Goal: Task Accomplishment & Management: Complete application form

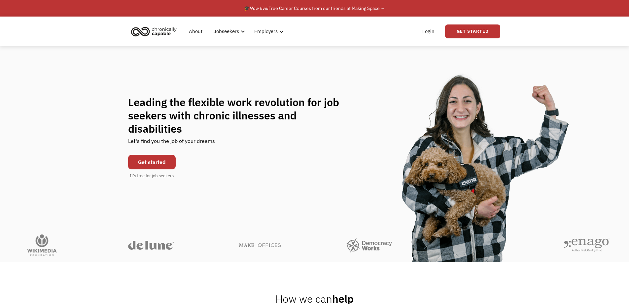
click at [149, 155] on link "Get started" at bounding box center [152, 162] width 48 height 15
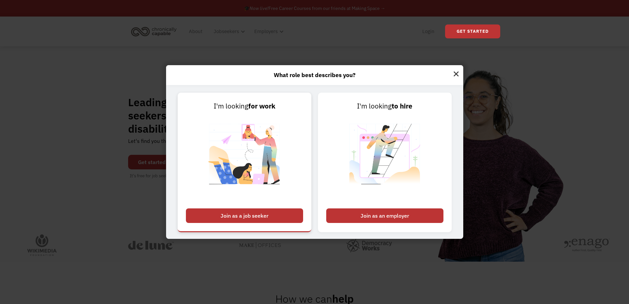
click at [237, 211] on div "Join as a job seeker" at bounding box center [244, 215] width 117 height 15
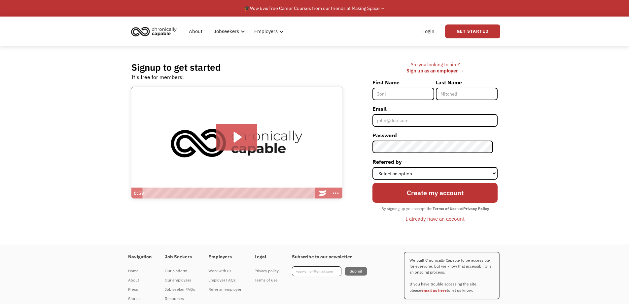
click at [416, 90] on input "First Name" at bounding box center [404, 94] width 62 height 13
drag, startPoint x: 394, startPoint y: 91, endPoint x: 398, endPoint y: 93, distance: 4.6
click at [395, 92] on input "First Name" at bounding box center [404, 94] width 62 height 13
type input "[PERSON_NAME]"
type input "Travers"
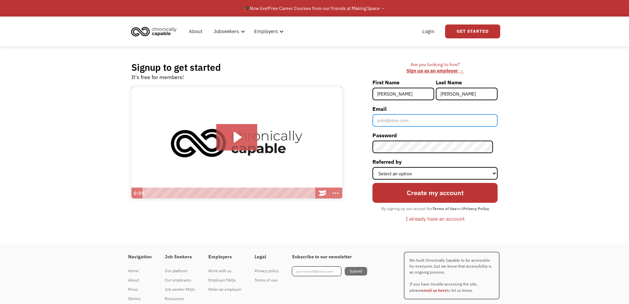
click at [404, 124] on input "Email" at bounding box center [435, 120] width 125 height 13
type input "rehicks29@gmail.com"
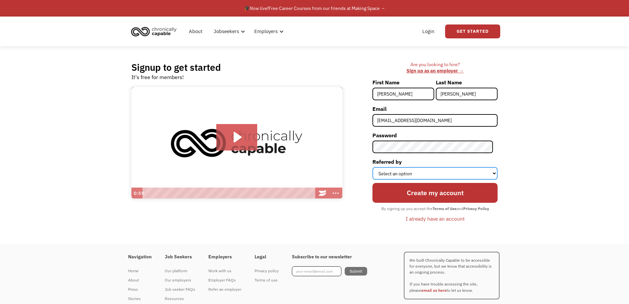
click at [417, 174] on select "Select an option Instagram Facebook Twitter Search Engine News Article Word of …" at bounding box center [435, 173] width 125 height 13
select select "Search Engine"
click at [377, 167] on select "Select an option Instagram Facebook Twitter Search Engine News Article Word of …" at bounding box center [435, 173] width 125 height 13
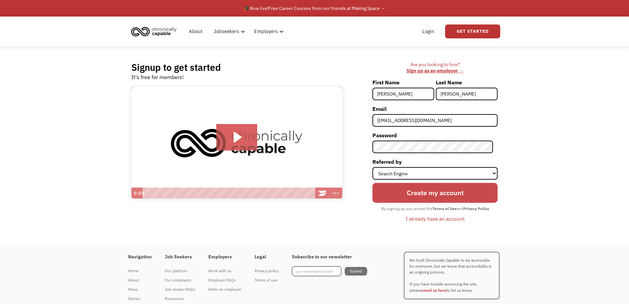
click at [423, 191] on input "Create my account" at bounding box center [435, 193] width 125 height 20
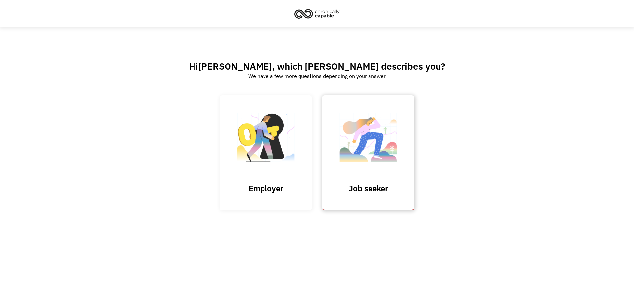
click at [363, 162] on img at bounding box center [368, 140] width 66 height 64
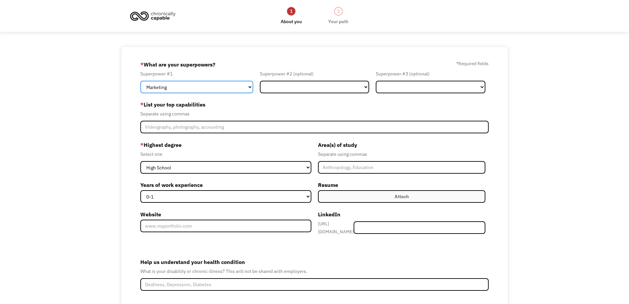
click at [217, 85] on select "Marketing Human Resources Finance Technology Operations Sales Industrial & Manu…" at bounding box center [196, 87] width 113 height 13
click at [109, 202] on div "68a4dec946d1d1347c006d69 rehicks29@gmail.com Rachel Travers Search Engine * Wha…" at bounding box center [314, 201] width 629 height 308
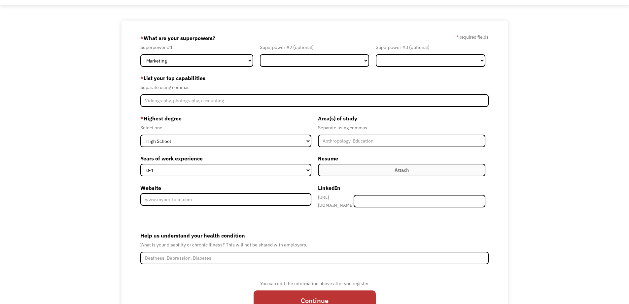
scroll to position [63, 0]
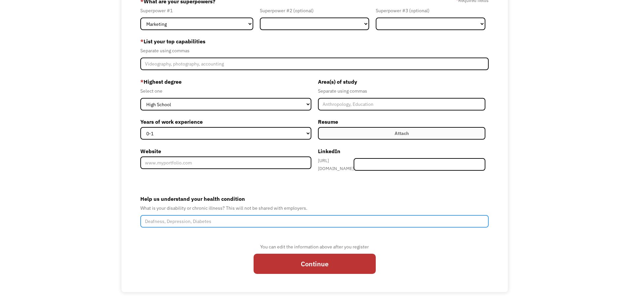
click at [180, 217] on input "Help us understand your health condition" at bounding box center [314, 221] width 349 height 13
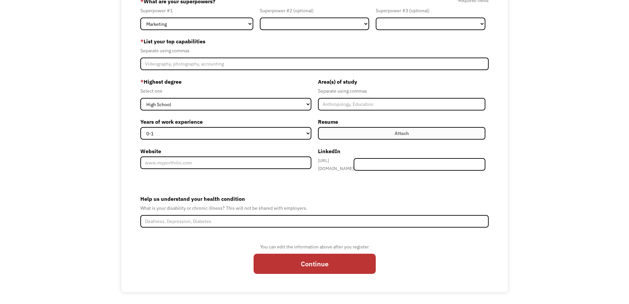
click at [116, 206] on div "68a4dec946d1d1347c006d69 rehicks29@gmail.com Rachel Travers Search Engine * Wha…" at bounding box center [314, 138] width 629 height 308
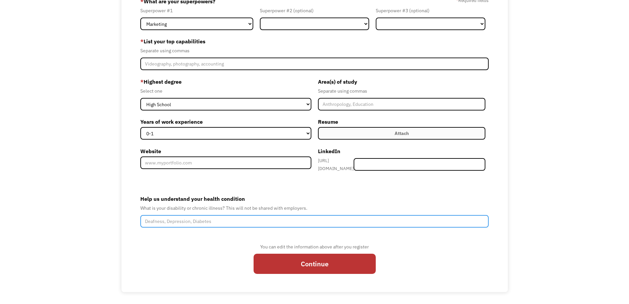
click at [176, 218] on input "Help us understand your health condition" at bounding box center [314, 221] width 349 height 13
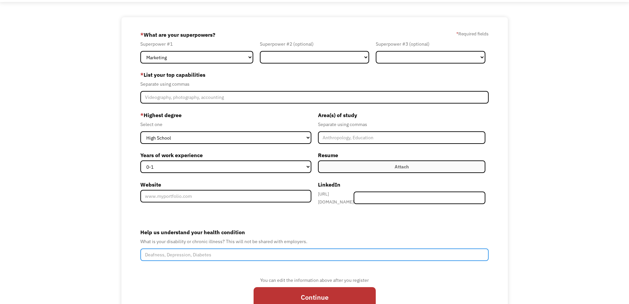
scroll to position [0, 0]
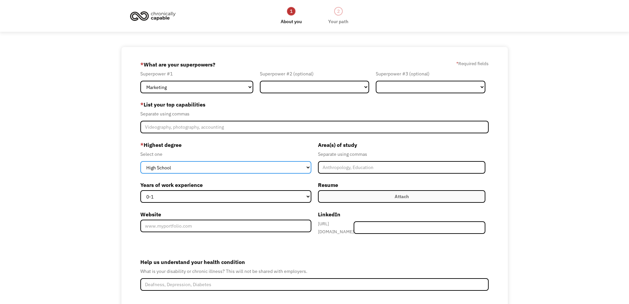
click at [188, 165] on select "High School Associates Bachelors Master's PhD" at bounding box center [225, 167] width 171 height 13
select select "masters"
click at [140, 161] on select "High School Associates Bachelors Master's PhD" at bounding box center [225, 167] width 171 height 13
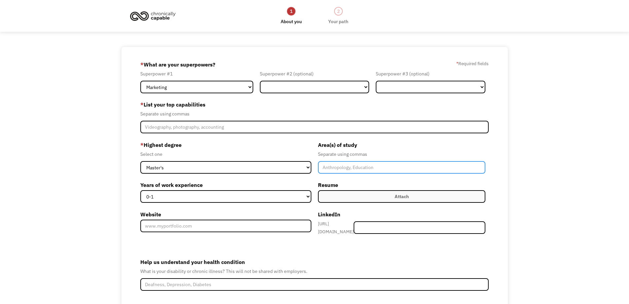
click at [338, 165] on input "Member-Create-Step1" at bounding box center [402, 167] width 168 height 13
type input "Elementary Education"
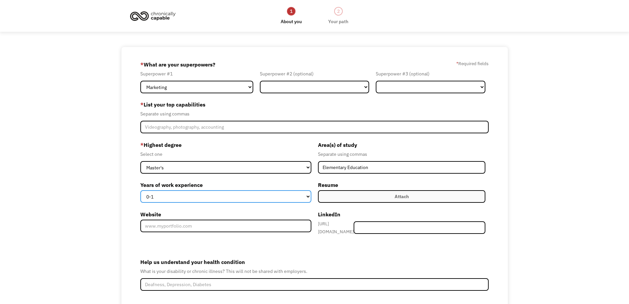
click at [201, 198] on select "0-1 2-4 5-10 11-15 15+" at bounding box center [225, 196] width 171 height 13
select select "2-4"
click at [140, 190] on select "0-1 2-4 5-10 11-15 15+" at bounding box center [225, 196] width 171 height 13
click at [377, 198] on label "Attach" at bounding box center [402, 196] width 168 height 13
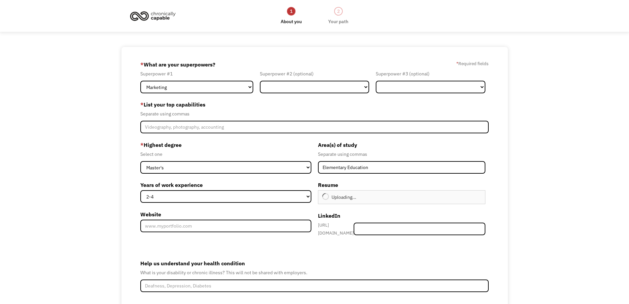
type input "Continue"
click at [219, 87] on select "Marketing Human Resources Finance Technology Operations Sales Industrial & Manu…" at bounding box center [196, 87] width 113 height 13
select select "Science & Education"
click at [140, 81] on select "Marketing Human Resources Finance Technology Operations Sales Industrial & Manu…" at bounding box center [196, 87] width 113 height 13
click at [294, 85] on select "Marketing Human Resources Finance Technology Operations Sales Industrial & Manu…" at bounding box center [315, 87] width 110 height 13
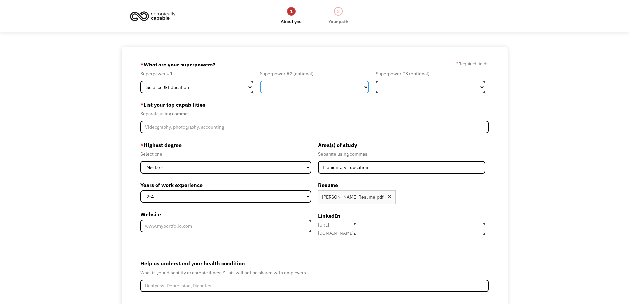
select select "Administration"
click at [260, 81] on select "Marketing Human Resources Finance Technology Operations Sales Industrial & Manu…" at bounding box center [315, 87] width 110 height 13
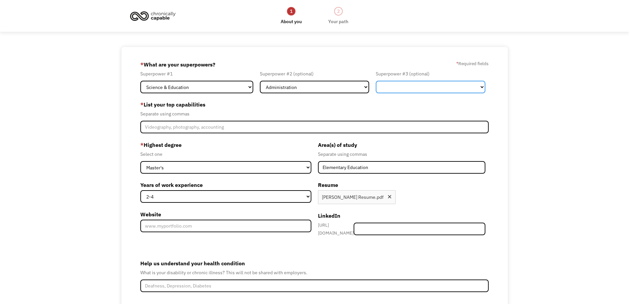
click at [407, 91] on select "Marketing Human Resources Finance Technology Operations Sales Industrial & Manu…" at bounding box center [431, 87] width 110 height 13
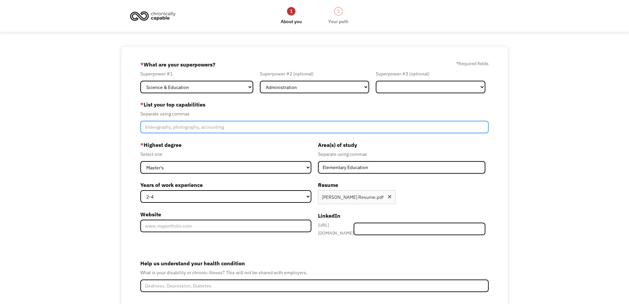
click at [195, 128] on input "Member-Create-Step1" at bounding box center [314, 127] width 349 height 13
click at [223, 127] on input "Member-Create-Step1" at bounding box center [314, 127] width 349 height 13
paste input "Adaptability, Multi-tasking, Organization, Problem Solving, Self-Motivated, Tim…"
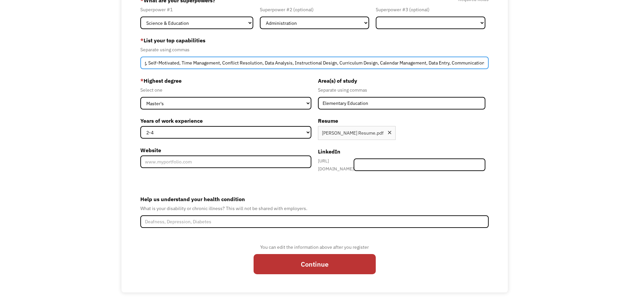
scroll to position [64, 0]
type input "Adaptability, Multi-tasking, Organization, Problem Solving, Self-Motivated, Tim…"
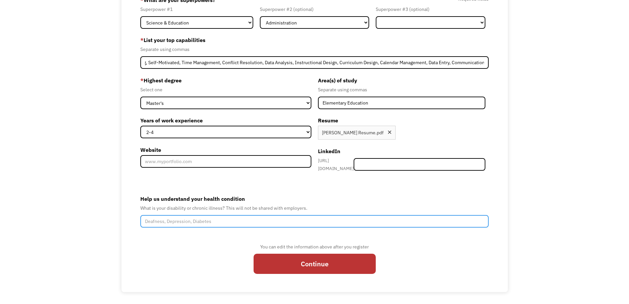
click at [191, 216] on input "Help us understand your health condition" at bounding box center [314, 221] width 349 height 13
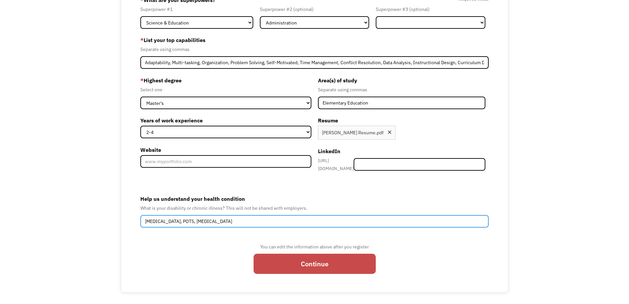
type input "Osteogenesis Imperfecta, POTS, Autoimmune"
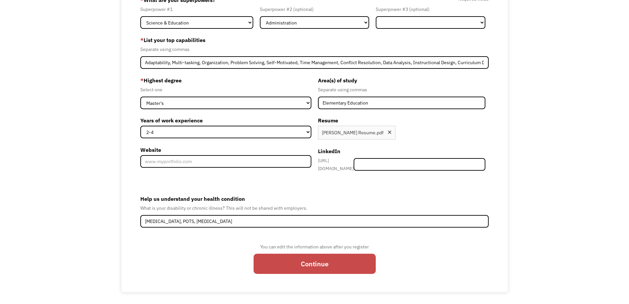
click at [300, 257] on input "Continue" at bounding box center [315, 263] width 122 height 20
type input "Please wait..."
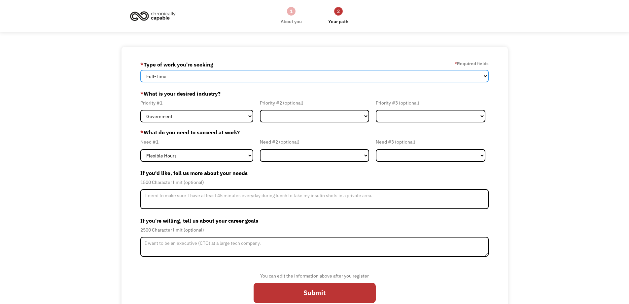
click at [173, 76] on select "Full-Time Part-Time Both Full-Time and Part-Time" at bounding box center [314, 76] width 349 height 13
select select "part-time"
click at [140, 70] on select "Full-Time Part-Time Both Full-Time and Part-Time" at bounding box center [314, 76] width 349 height 13
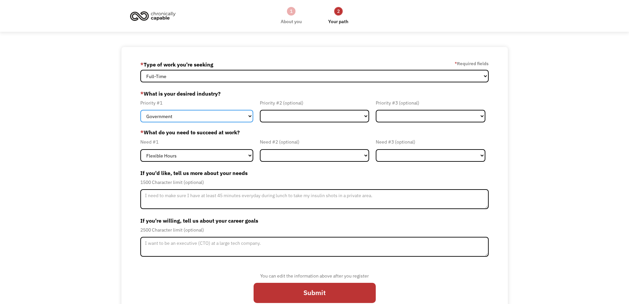
click at [183, 115] on select "Government Finance & Insurance Health & Social Care Tech & Engineering Creative…" at bounding box center [196, 116] width 113 height 13
select select "Administrative"
click at [140, 110] on select "Government Finance & Insurance Health & Social Care Tech & Engineering Creative…" at bounding box center [196, 116] width 113 height 13
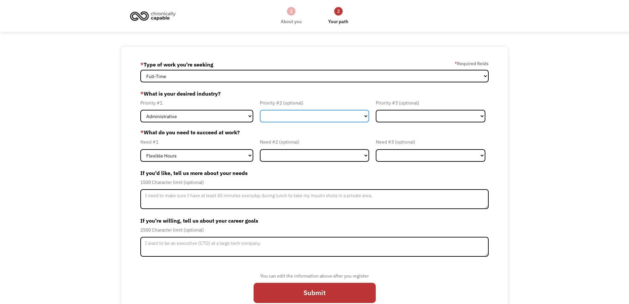
click at [276, 117] on select "Government Finance & Insurance Health & Social Care Tech & Engineering Creative…" at bounding box center [315, 116] width 110 height 13
select select "Education"
click at [260, 110] on select "Government Finance & Insurance Health & Social Care Tech & Engineering Creative…" at bounding box center [315, 116] width 110 height 13
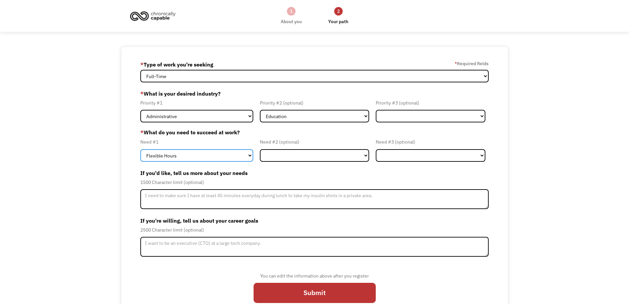
click at [218, 156] on select "Flexible Hours Remote Work Service Animal On-site Accommodations Visual Support…" at bounding box center [196, 155] width 113 height 13
select select "Remote Work"
click at [140, 149] on select "Flexible Hours Remote Work Service Animal On-site Accommodations Visual Support…" at bounding box center [196, 155] width 113 height 13
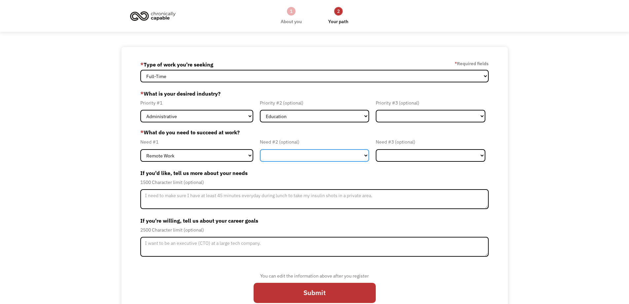
click at [299, 158] on select "Flexible Hours Remote Work Service Animal On-site Accommodations Visual Support…" at bounding box center [315, 155] width 110 height 13
select select "Flexible Hours"
click at [260, 149] on select "Flexible Hours Remote Work Service Animal On-site Accommodations Visual Support…" at bounding box center [315, 155] width 110 height 13
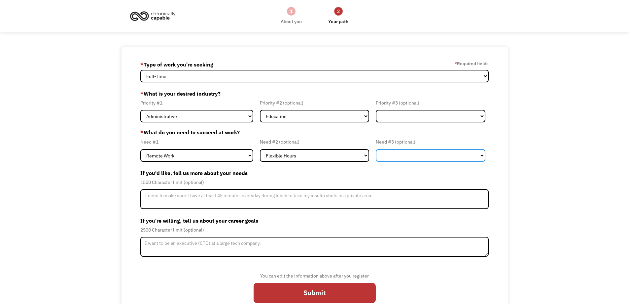
click at [401, 152] on select "Flexible Hours Remote Work Service Animal On-site Accommodations Visual Support…" at bounding box center [431, 155] width 110 height 13
click at [114, 183] on div "68a4dec946d1d1347c006d69 rehicks29@gmail.com Rachel Travers * Type of work you'…" at bounding box center [314, 184] width 629 height 274
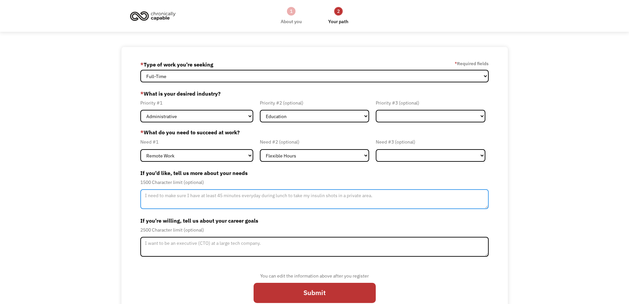
click at [195, 197] on textarea "Member-Update-Form-Step2" at bounding box center [314, 199] width 349 height 20
paste textarea "I need a flexible schedule to accommodate frequent doctor appointments and mana…"
drag, startPoint x: 391, startPoint y: 196, endPoint x: 435, endPoint y: 195, distance: 44.6
click at [435, 195] on textarea "I need a flexible schedule to accommodate frequent doctor appointments and mana…" at bounding box center [314, 199] width 349 height 20
type textarea "I need a flexible schedule to accommodate frequent doctor appointments and mana…"
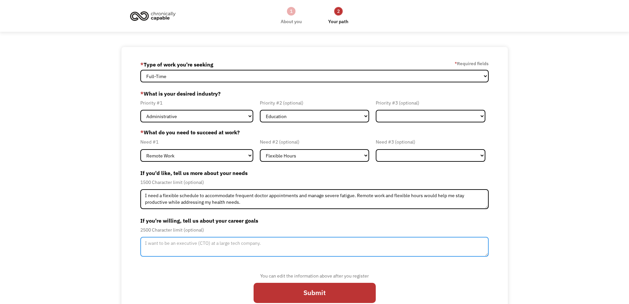
click at [231, 250] on textarea "Member-Update-Form-Step2" at bounding box center [314, 247] width 349 height 20
drag, startPoint x: 207, startPoint y: 248, endPoint x: 118, endPoint y: 244, distance: 89.0
click at [118, 244] on div "68a4dec946d1d1347c006d69 rehicks29@gmail.com Rachel Travers * Type of work you'…" at bounding box center [314, 184] width 629 height 274
paste textarea "My career goals are to work for a company that values and supports its employee…"
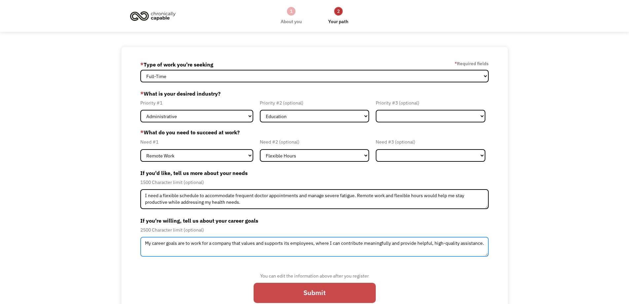
type textarea "My career goals are to work for a company that values and supports its employee…"
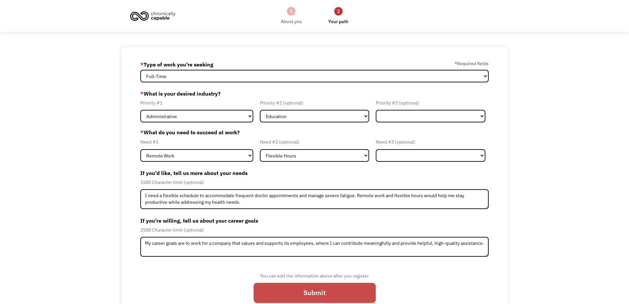
click at [349, 290] on input "Submit" at bounding box center [315, 292] width 122 height 20
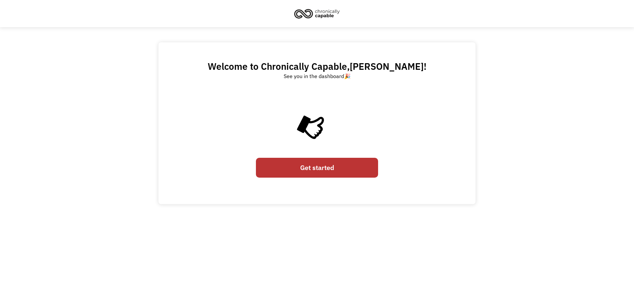
click at [307, 165] on link "Get started" at bounding box center [317, 168] width 122 height 20
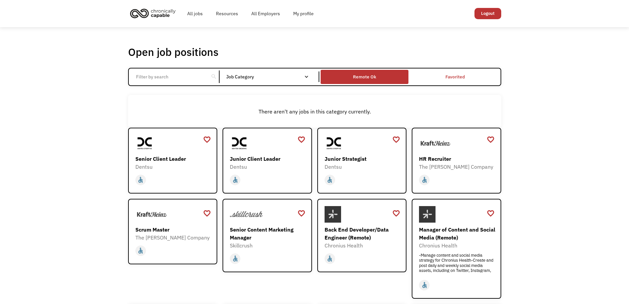
click at [360, 73] on div "Remote Ok" at bounding box center [364, 77] width 23 height 8
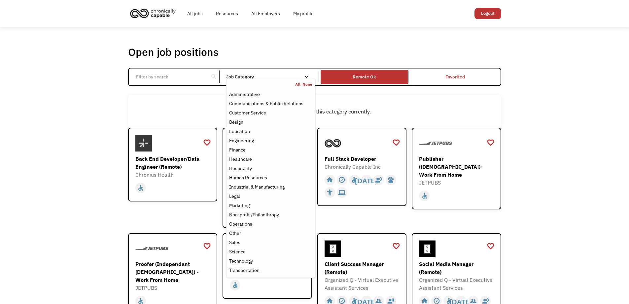
click at [259, 79] on nav "All None Administrative Communications & Public Relations Customer Service Desi…" at bounding box center [270, 178] width 89 height 199
click at [257, 92] on div "Administrative" at bounding box center [244, 94] width 31 height 8
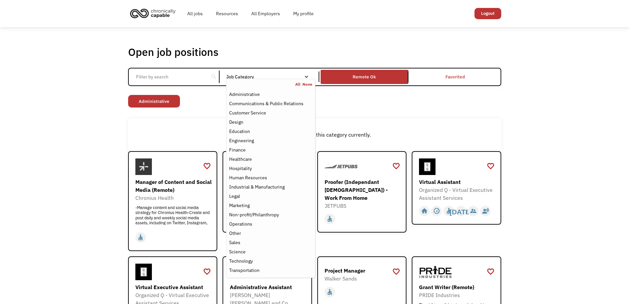
click at [298, 85] on link "All" at bounding box center [298, 84] width 7 height 5
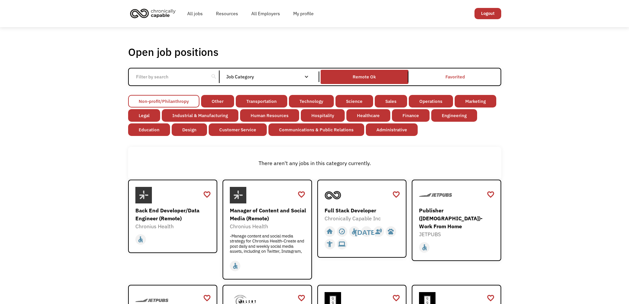
click at [165, 101] on link "Non-profit/Philanthropy" at bounding box center [163, 101] width 71 height 13
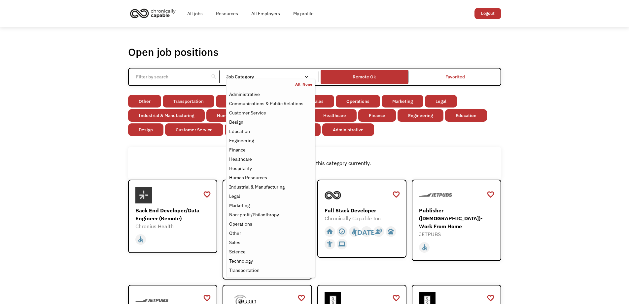
click at [282, 75] on div "Job Category" at bounding box center [270, 76] width 89 height 5
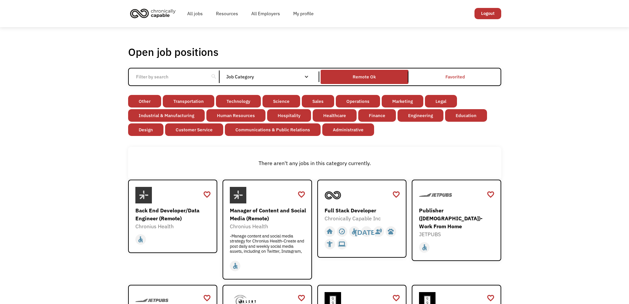
click at [282, 77] on div "Job Category" at bounding box center [270, 76] width 89 height 5
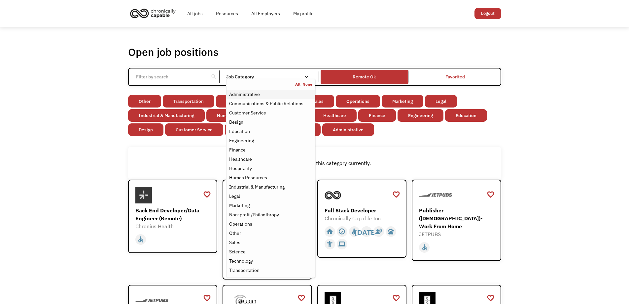
click at [248, 96] on div "Administrative" at bounding box center [244, 94] width 31 height 8
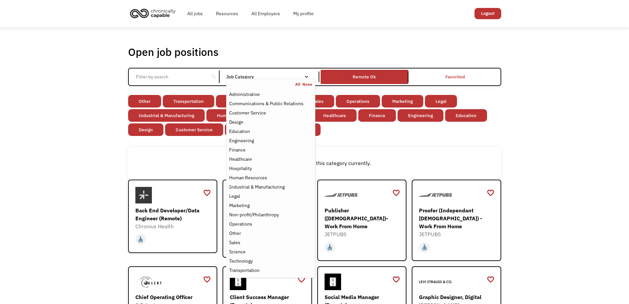
click at [306, 84] on link "None" at bounding box center [308, 84] width 10 height 5
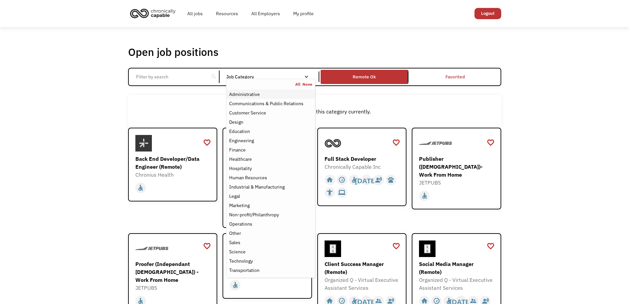
click at [253, 93] on div "Administrative" at bounding box center [244, 94] width 31 height 8
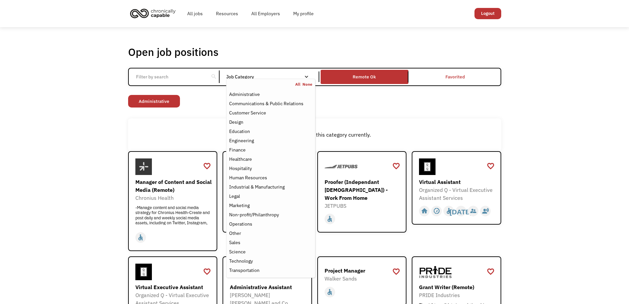
click at [83, 166] on div "Open job positions You have X liked items Search search Filter by category Admi…" at bounding box center [314, 255] width 629 height 457
click at [255, 77] on div "Job Category" at bounding box center [270, 76] width 89 height 5
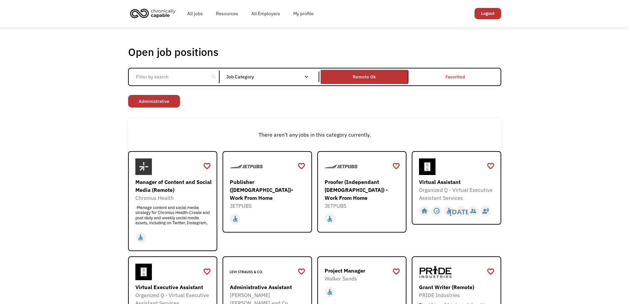
click at [253, 78] on div "Job Category" at bounding box center [270, 76] width 89 height 5
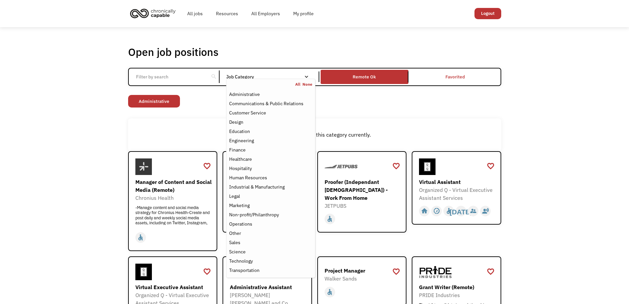
click at [254, 77] on div "Job Category" at bounding box center [270, 76] width 89 height 5
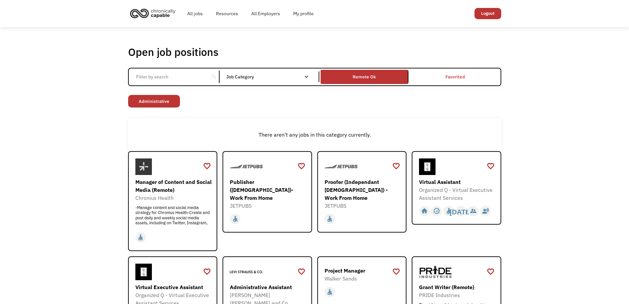
click at [256, 78] on div "Job Category" at bounding box center [270, 76] width 89 height 5
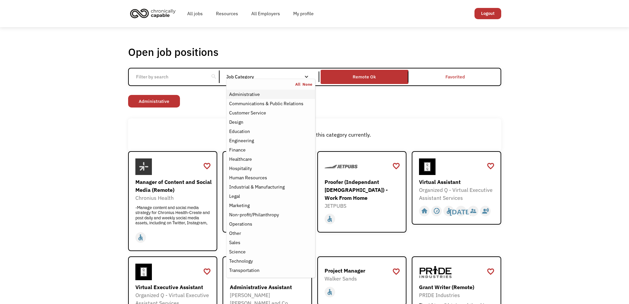
click at [246, 96] on div "Administrative" at bounding box center [244, 94] width 31 height 8
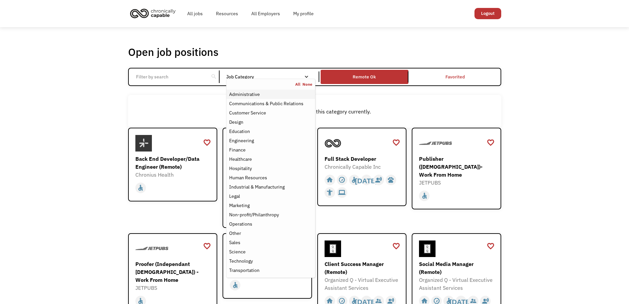
click at [252, 92] on div "Administrative" at bounding box center [244, 94] width 31 height 8
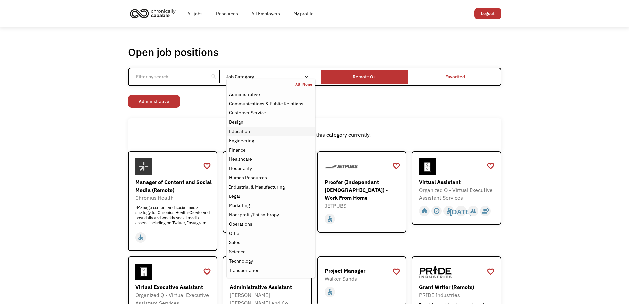
click at [240, 128] on div "Education" at bounding box center [239, 131] width 21 height 8
click at [475, 117] on div "Open job positions You have X liked items Search search Filter by category Admi…" at bounding box center [314, 255] width 373 height 420
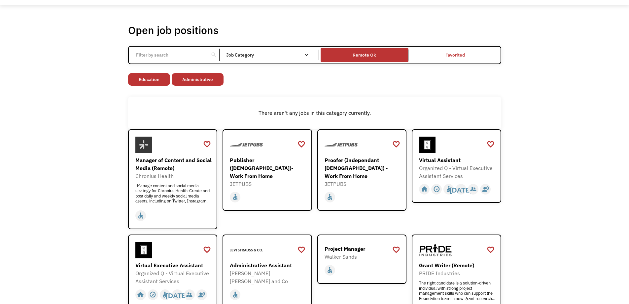
scroll to position [33, 0]
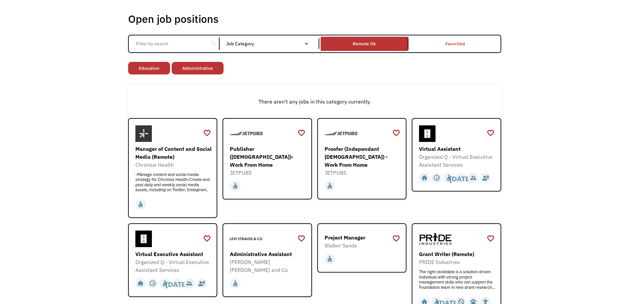
click at [156, 43] on input "Email Form" at bounding box center [169, 43] width 74 height 13
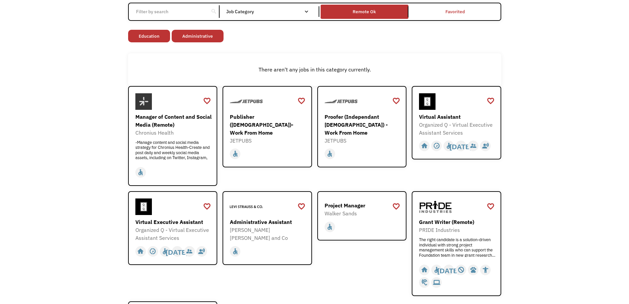
scroll to position [0, 0]
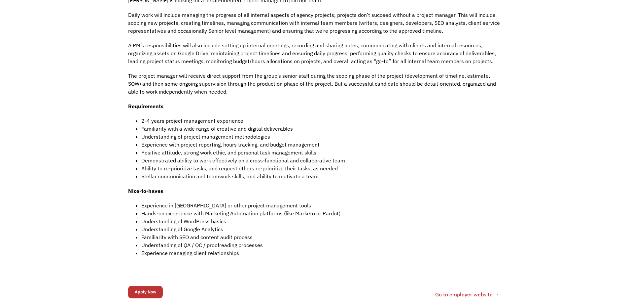
scroll to position [264, 0]
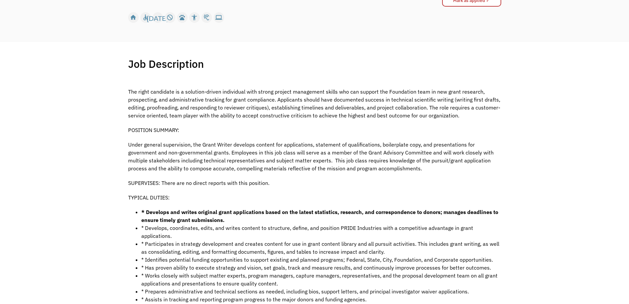
scroll to position [99, 0]
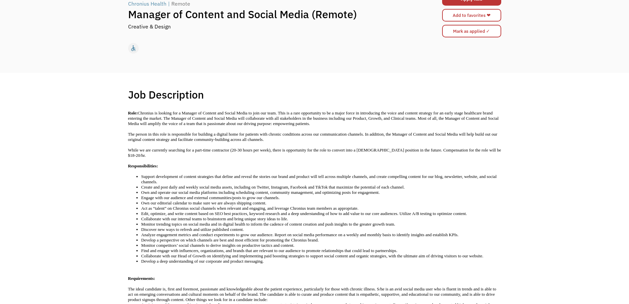
scroll to position [99, 0]
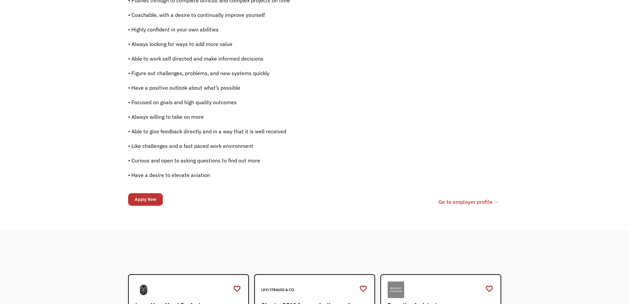
scroll to position [495, 0]
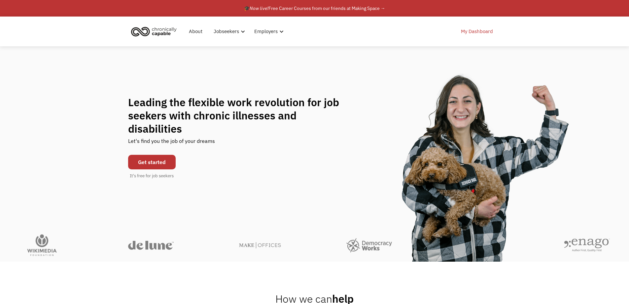
click at [480, 37] on link "My Dashboard" at bounding box center [477, 31] width 40 height 21
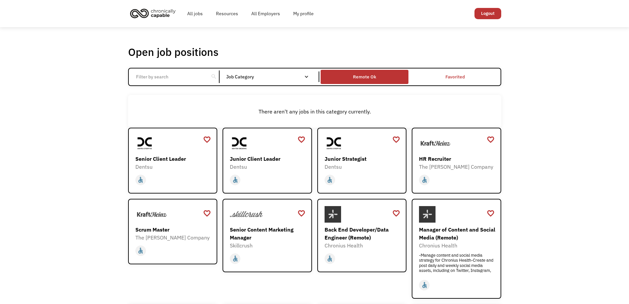
click at [377, 78] on div "Remote Ok" at bounding box center [365, 76] width 88 height 11
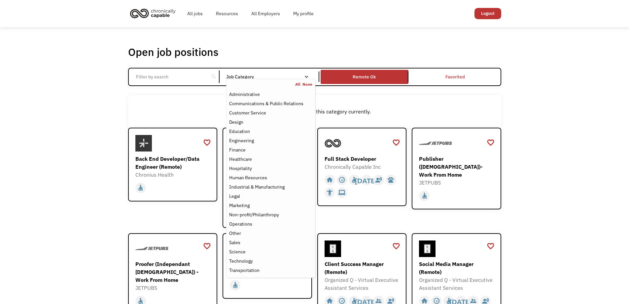
click at [299, 85] on link "All" at bounding box center [298, 84] width 7 height 5
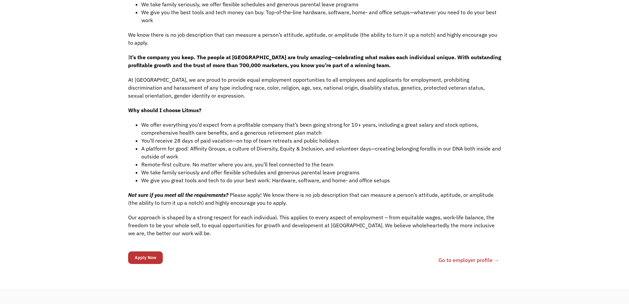
scroll to position [462, 0]
